Goal: Check status: Check status

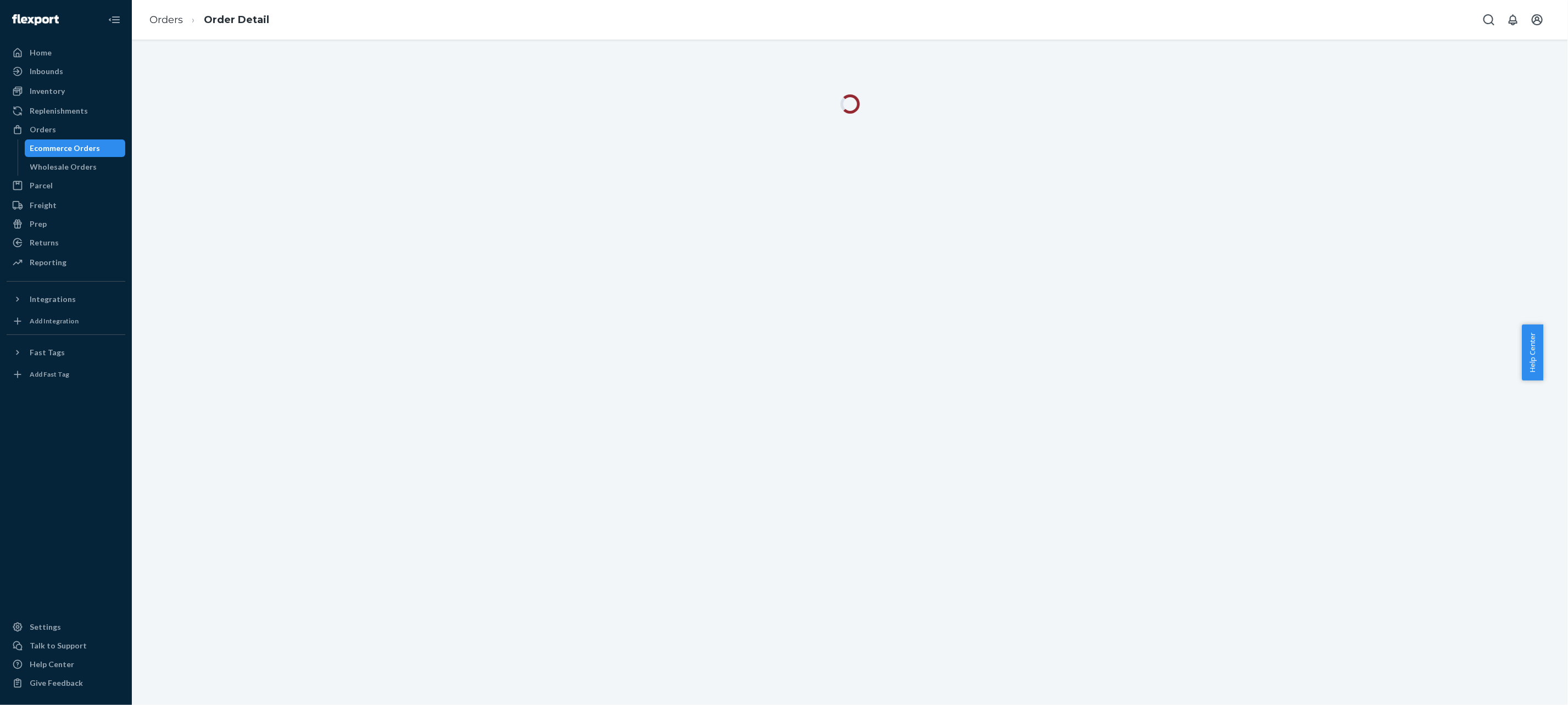
click at [172, 23] on link "Orders" at bounding box center [166, 20] width 33 height 12
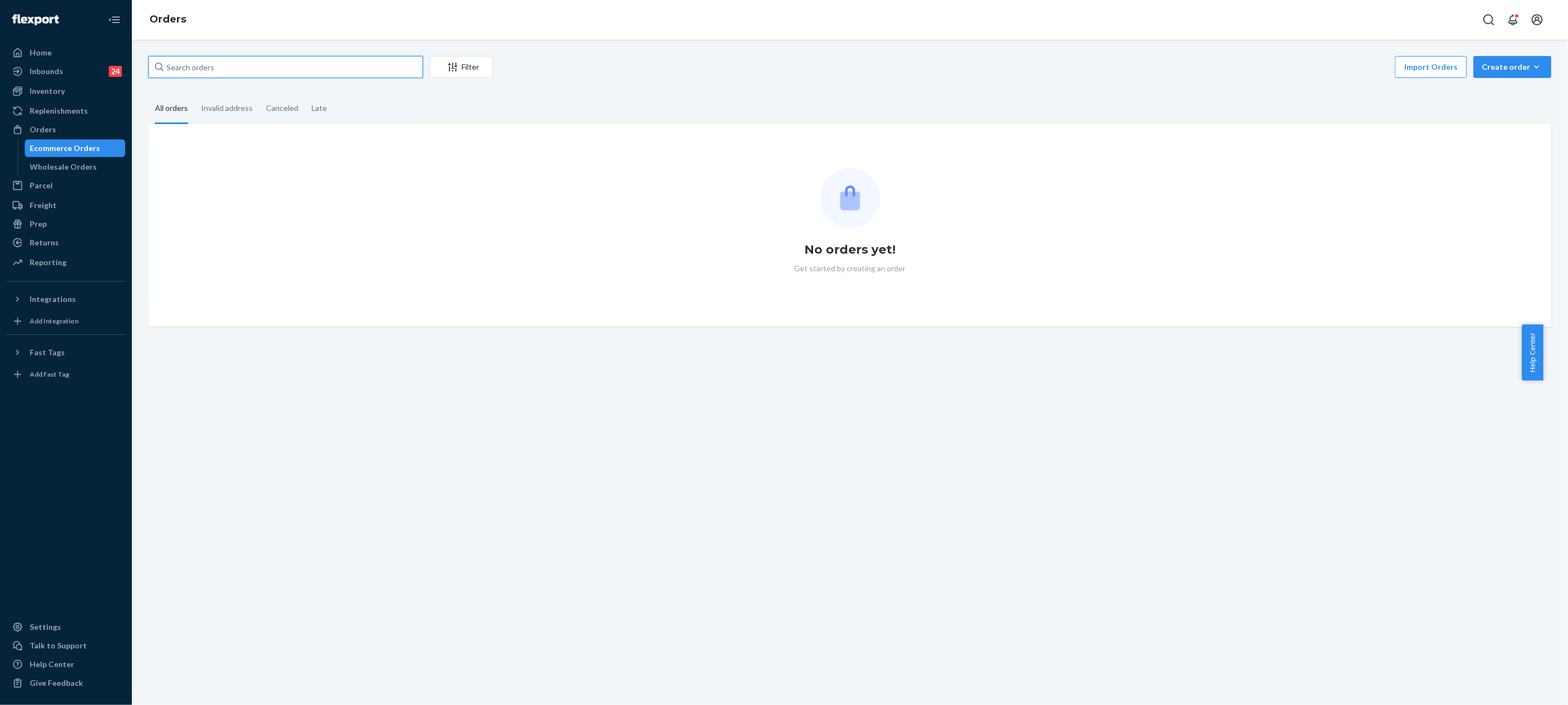
click at [347, 69] on input "text" at bounding box center [286, 66] width 275 height 22
paste input "255299091"
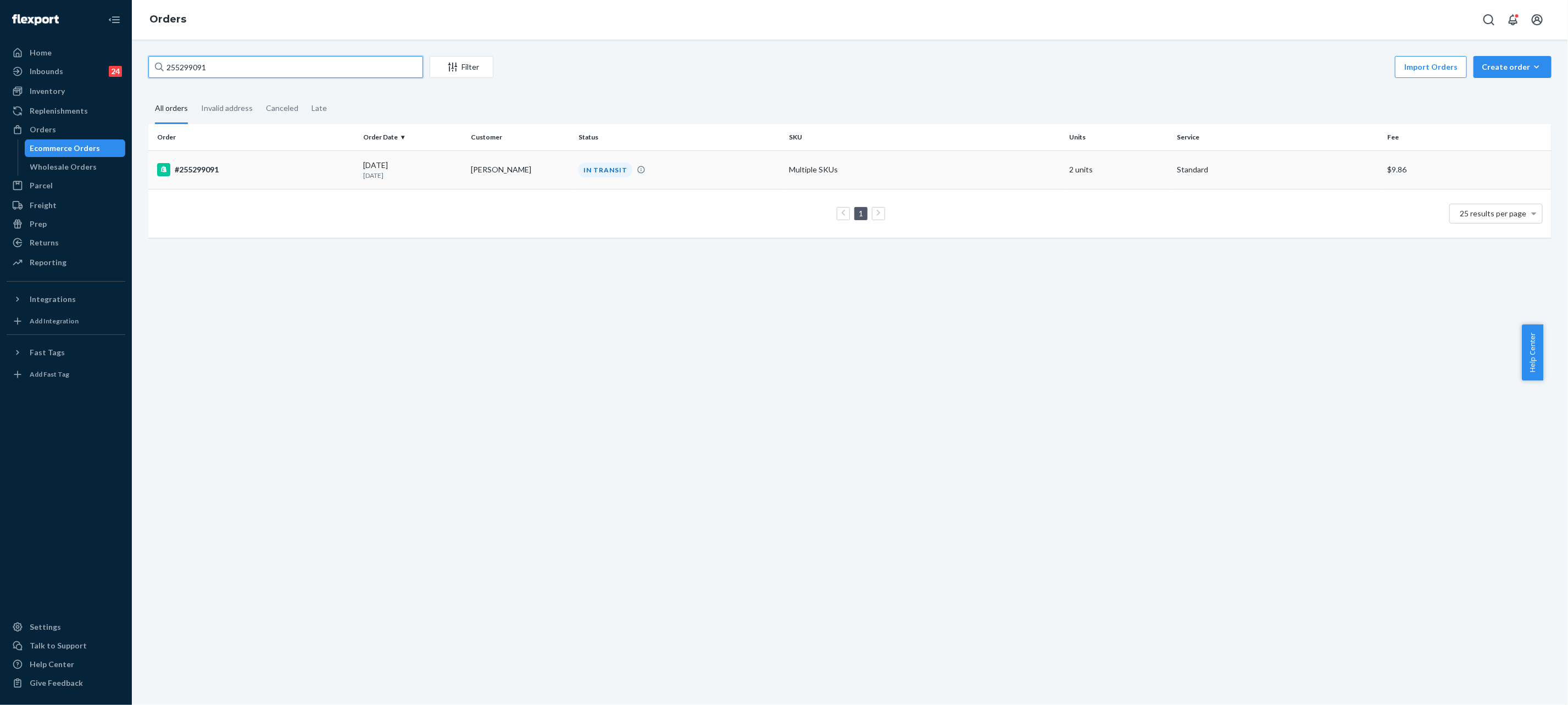
type input "255299091"
click at [696, 170] on div "IN TRANSIT" at bounding box center [680, 170] width 206 height 15
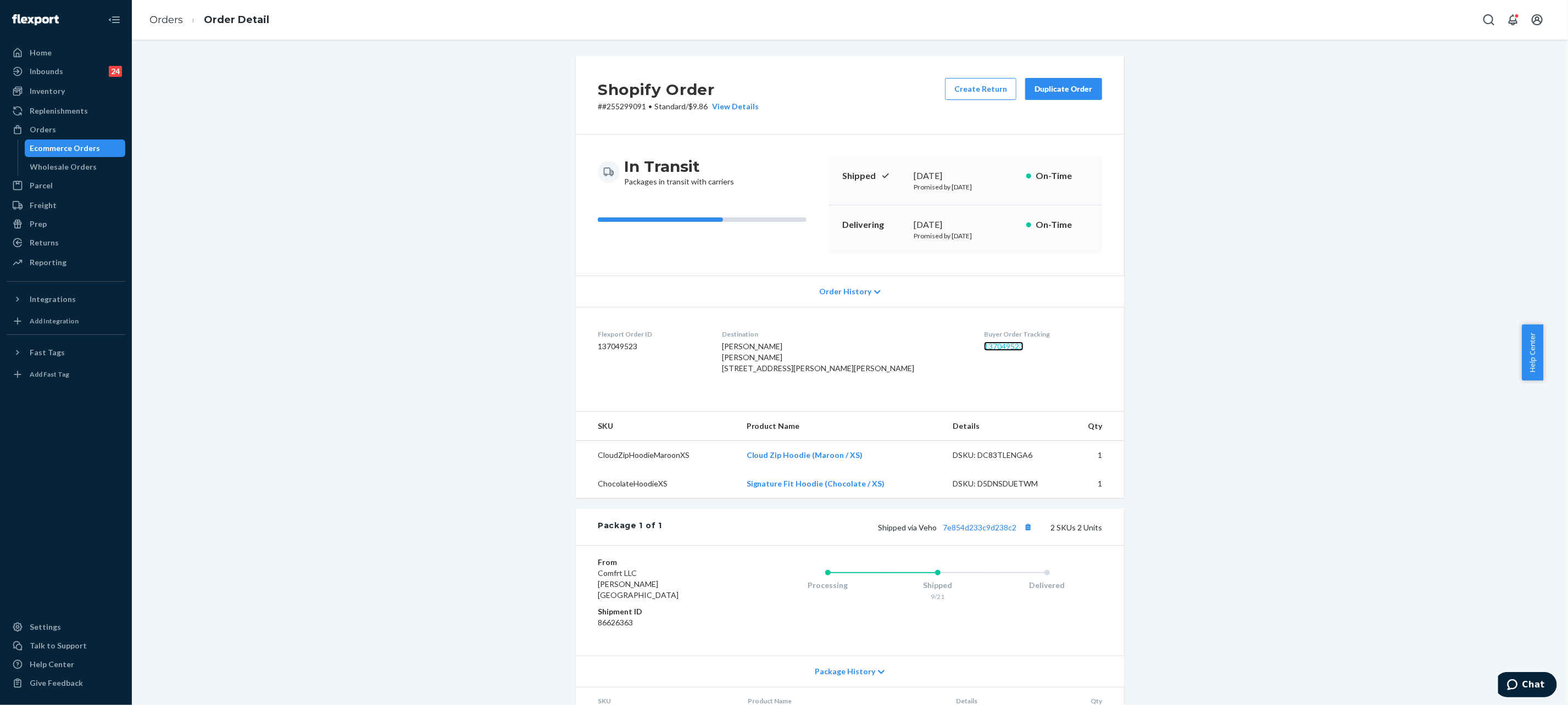
click at [984, 348] on link "137049523" at bounding box center [1004, 345] width 40 height 9
